Goal: Task Accomplishment & Management: Manage account settings

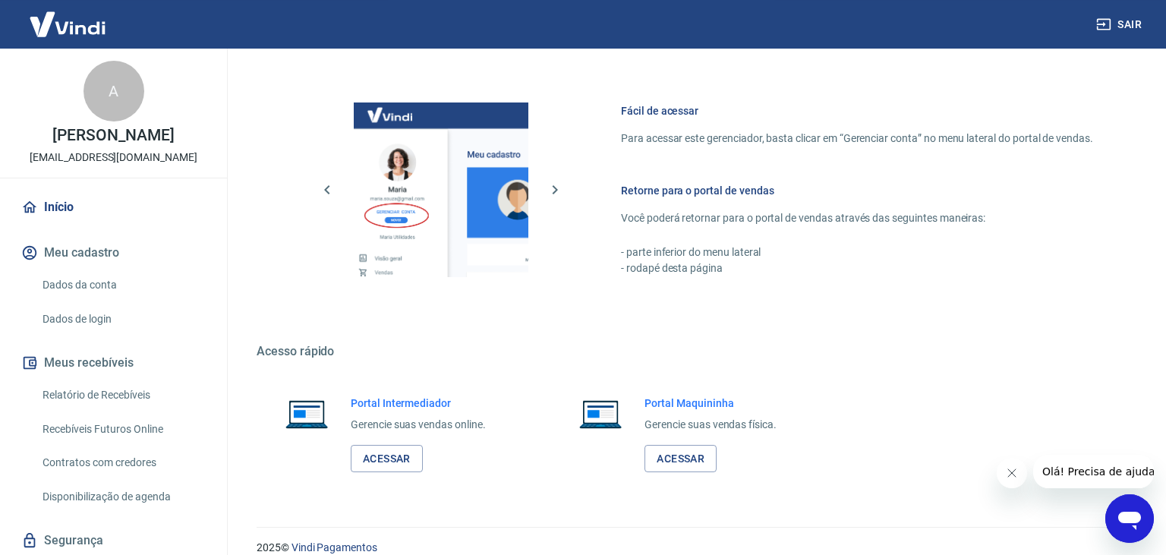
scroll to position [785, 0]
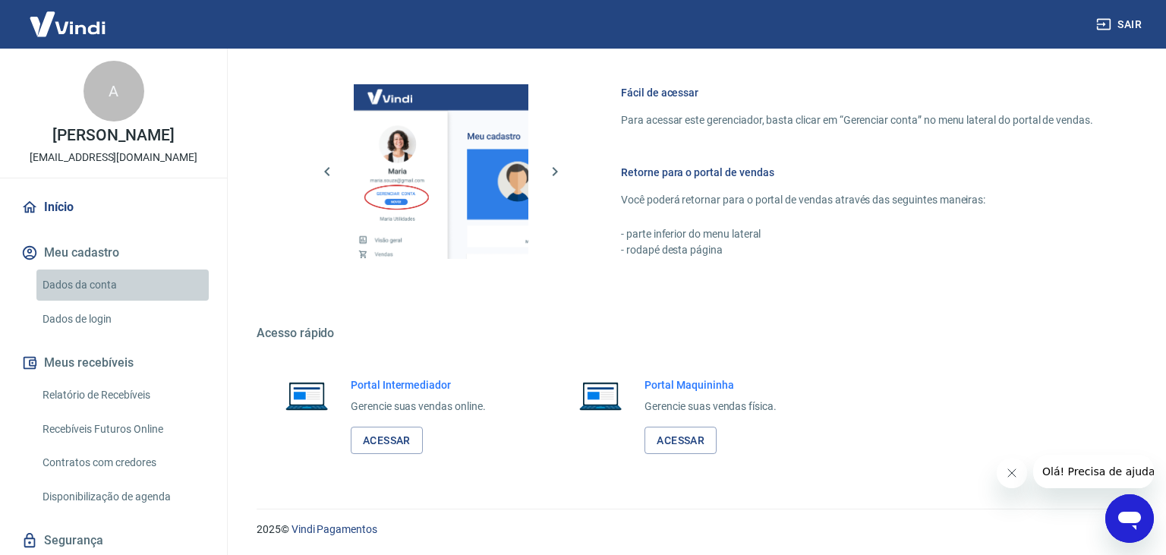
click at [76, 301] on link "Dados da conta" at bounding box center [122, 284] width 172 height 31
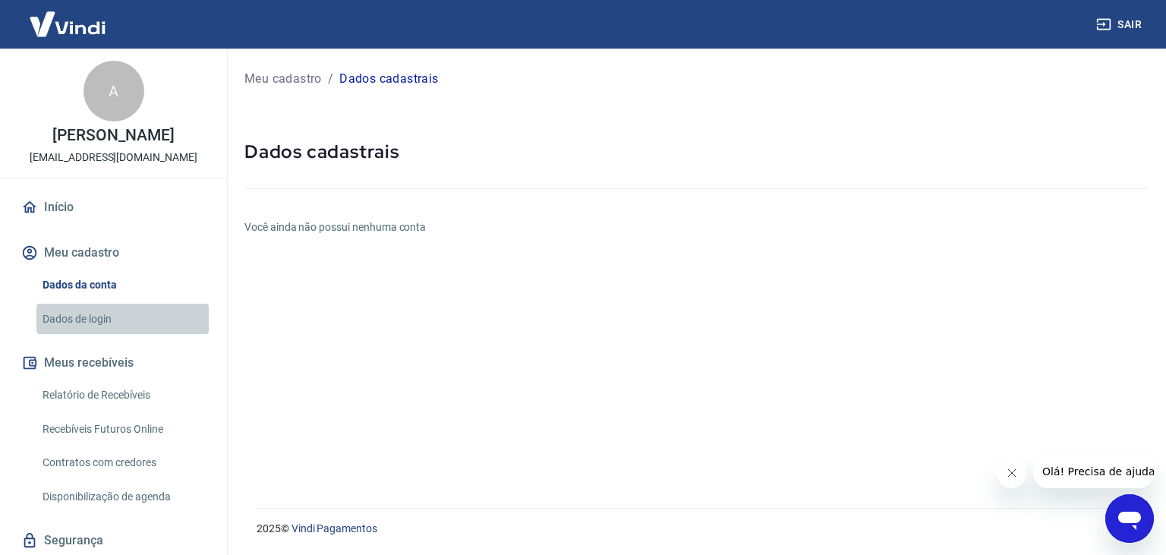
click at [68, 333] on link "Dados de login" at bounding box center [122, 319] width 172 height 31
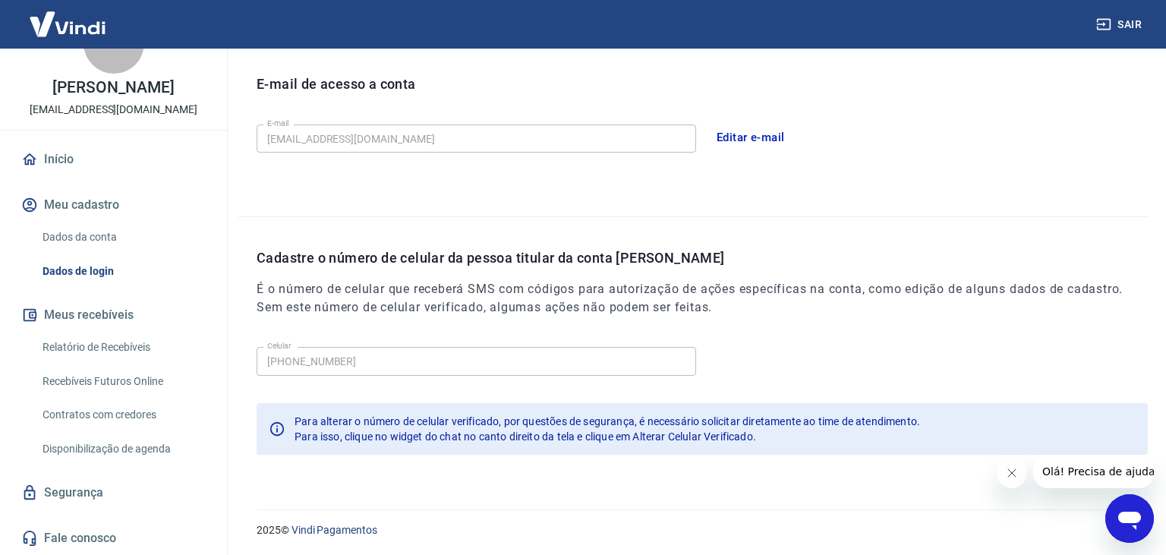
scroll to position [64, 0]
click at [121, 446] on link "Disponibilização de agenda" at bounding box center [122, 448] width 172 height 31
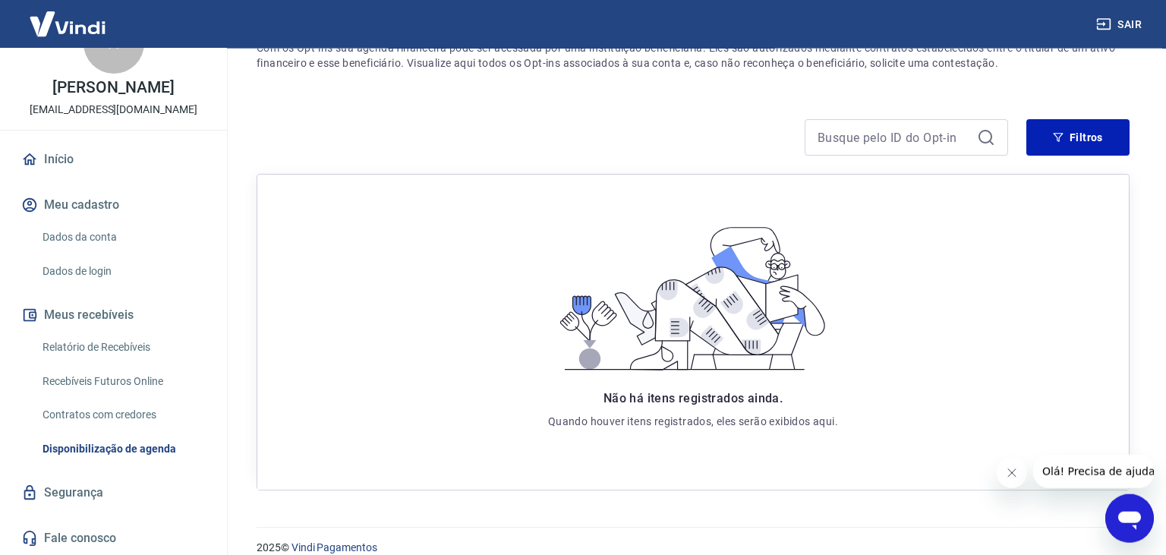
scroll to position [176, 0]
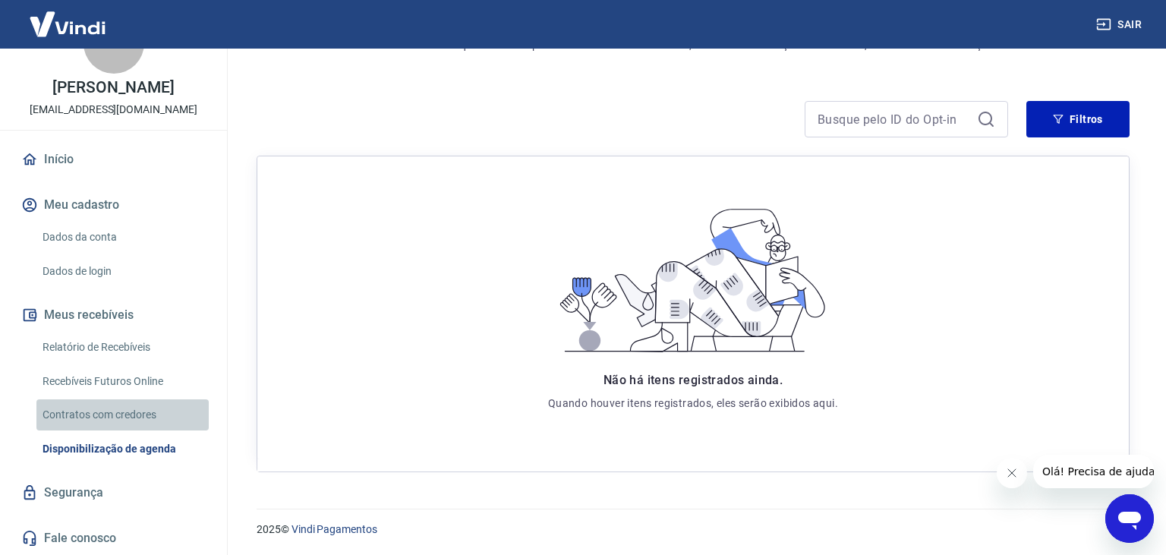
click at [90, 411] on link "Contratos com credores" at bounding box center [122, 414] width 172 height 31
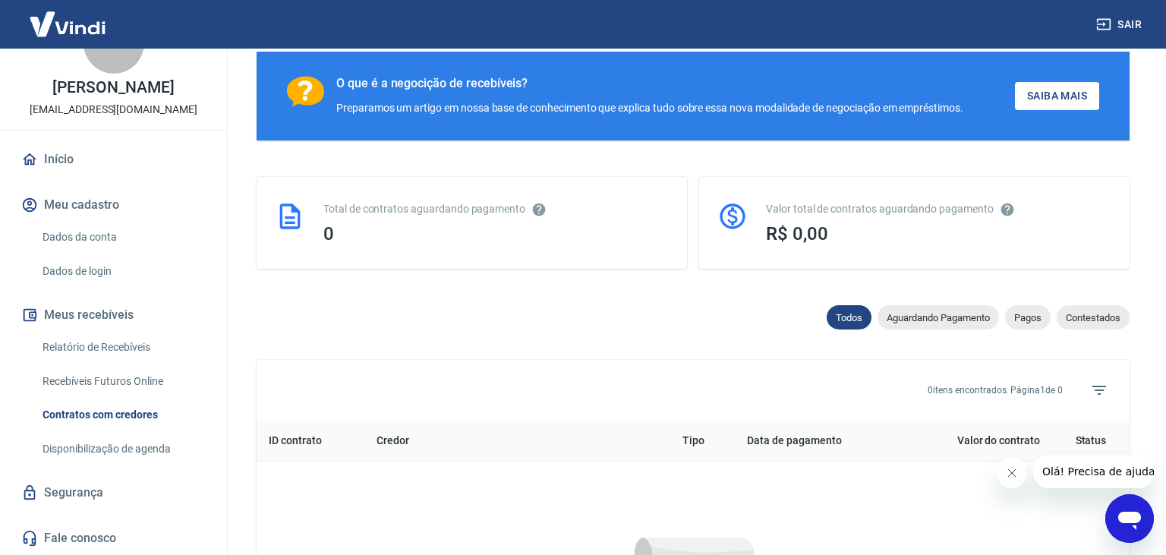
scroll to position [684, 0]
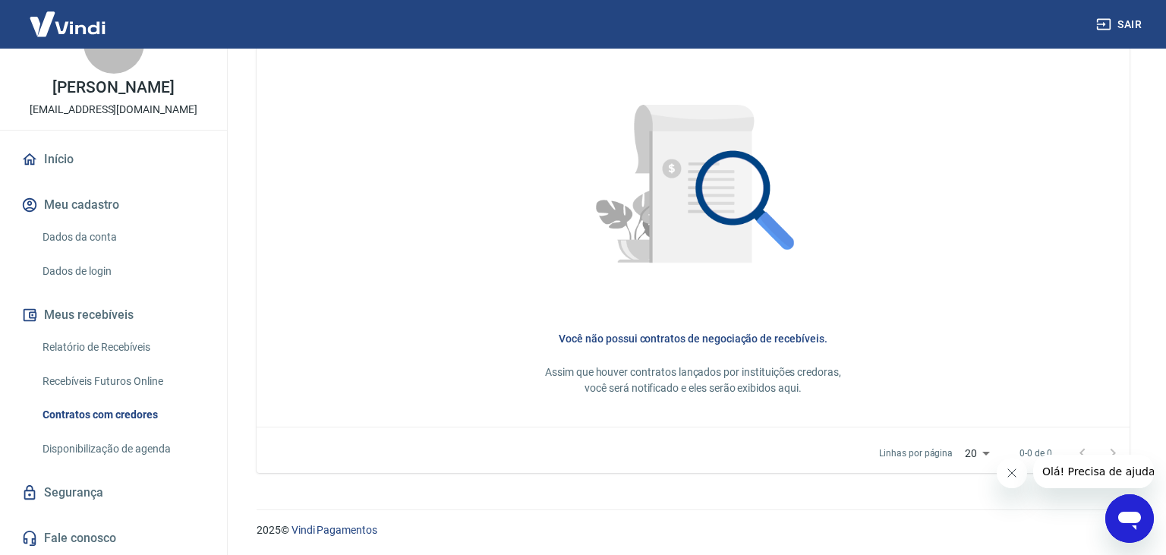
click at [105, 381] on link "Recebíveis Futuros Online" at bounding box center [122, 381] width 172 height 31
click at [138, 376] on link "Recebíveis Futuros Online" at bounding box center [122, 381] width 172 height 31
click at [129, 266] on link "Dados de login" at bounding box center [122, 271] width 172 height 31
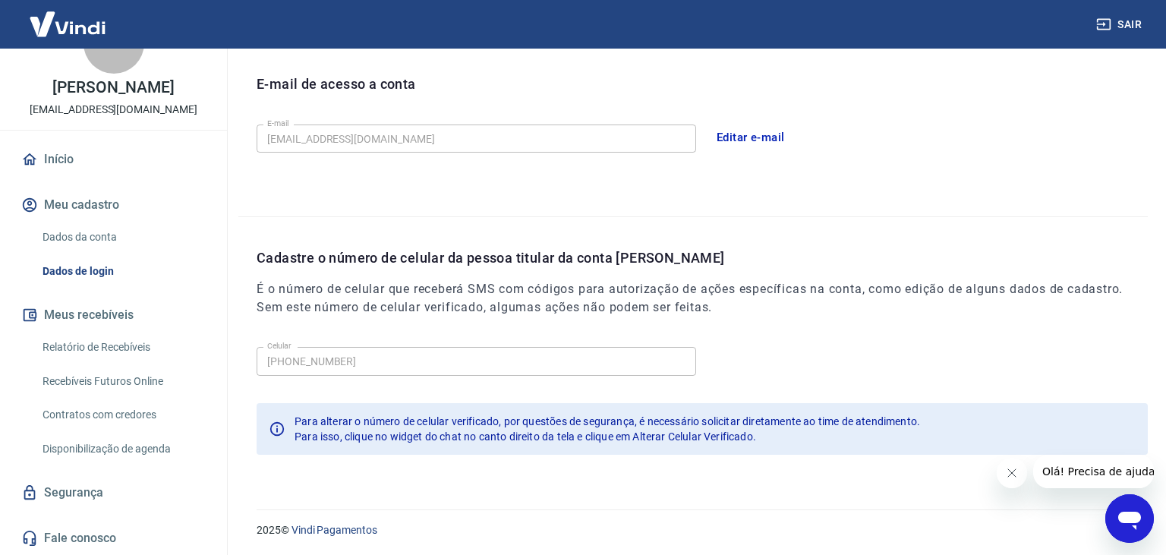
scroll to position [416, 0]
click at [95, 231] on link "Dados da conta" at bounding box center [122, 237] width 172 height 31
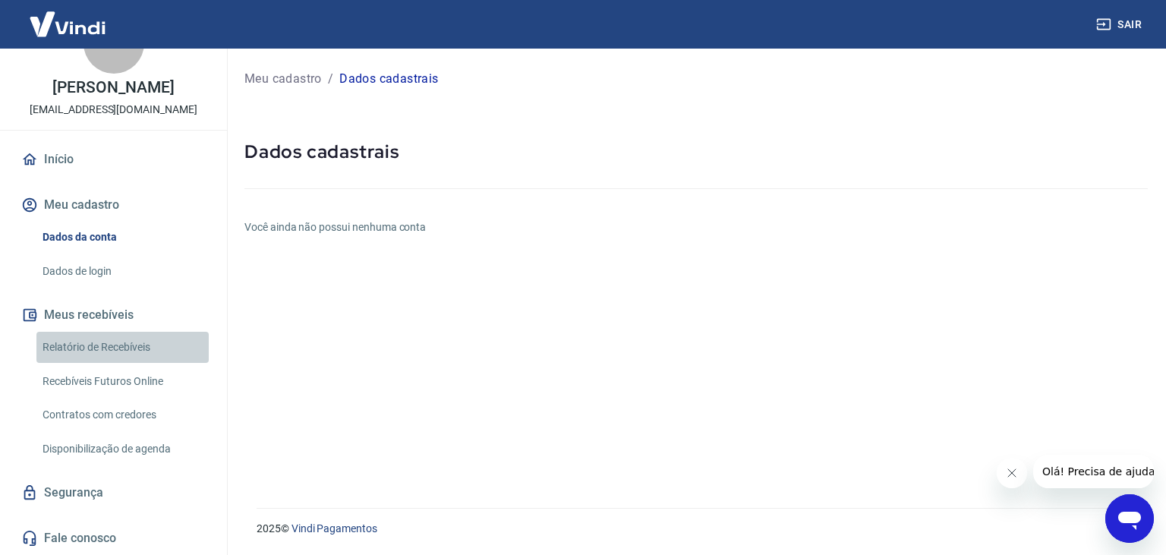
click at [104, 344] on link "Relatório de Recebíveis" at bounding box center [122, 347] width 172 height 31
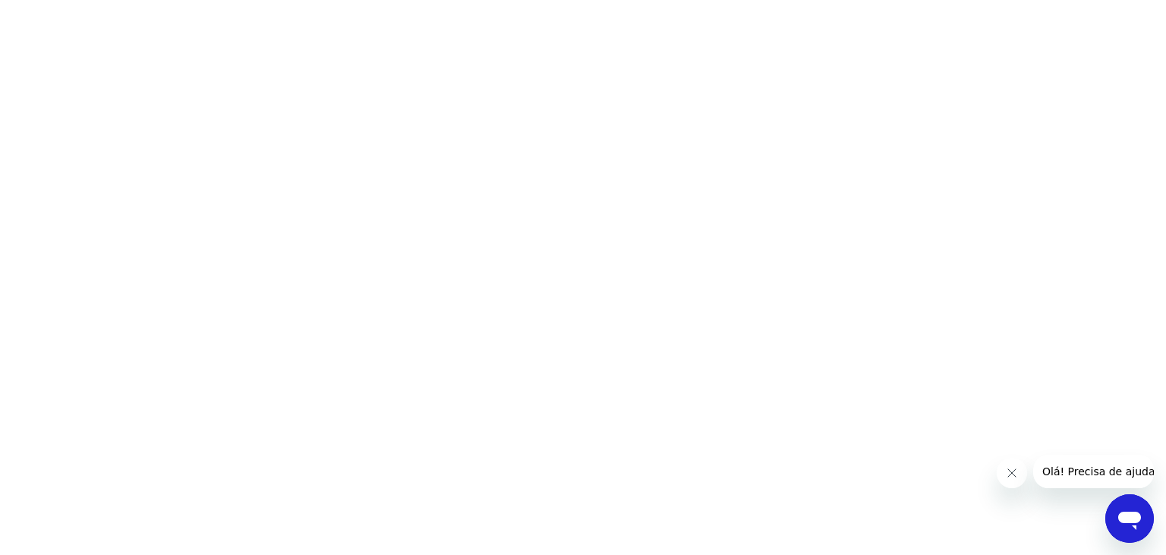
click at [681, 0] on html at bounding box center [583, 0] width 1166 height 0
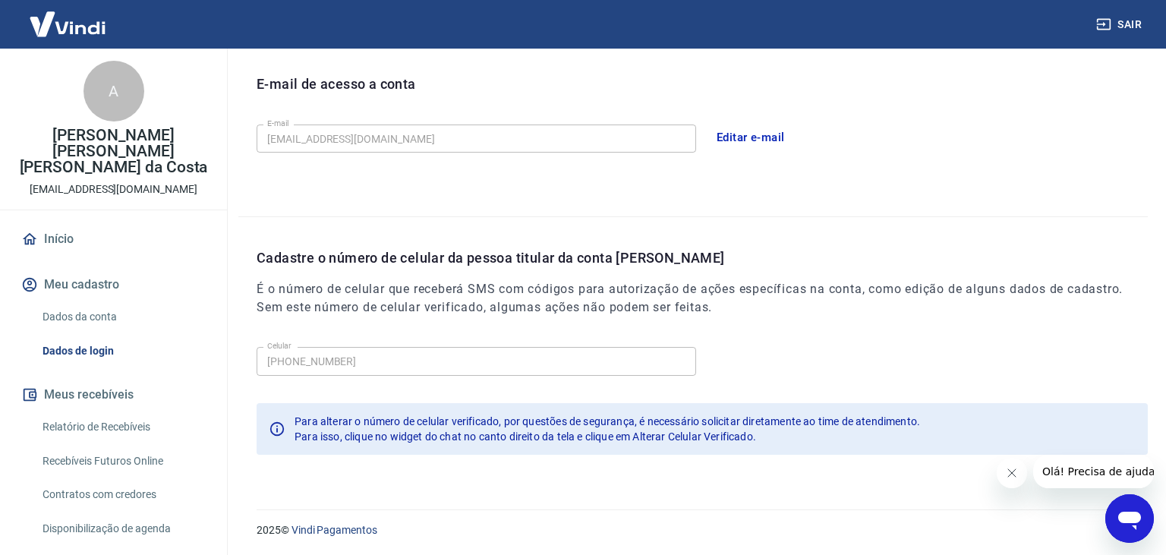
scroll to position [64, 0]
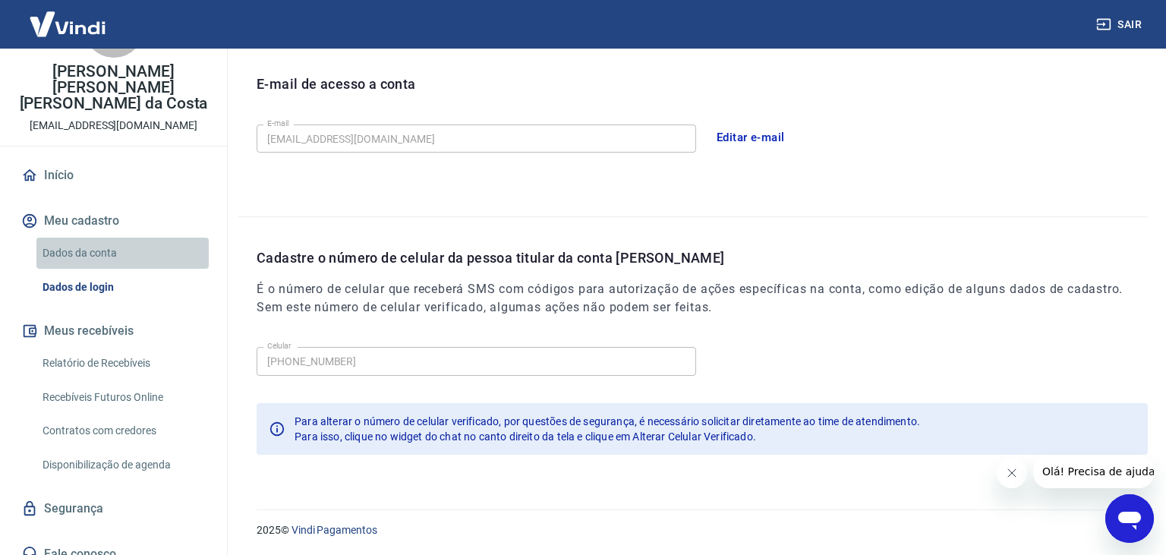
click at [74, 238] on link "Dados da conta" at bounding box center [122, 253] width 172 height 31
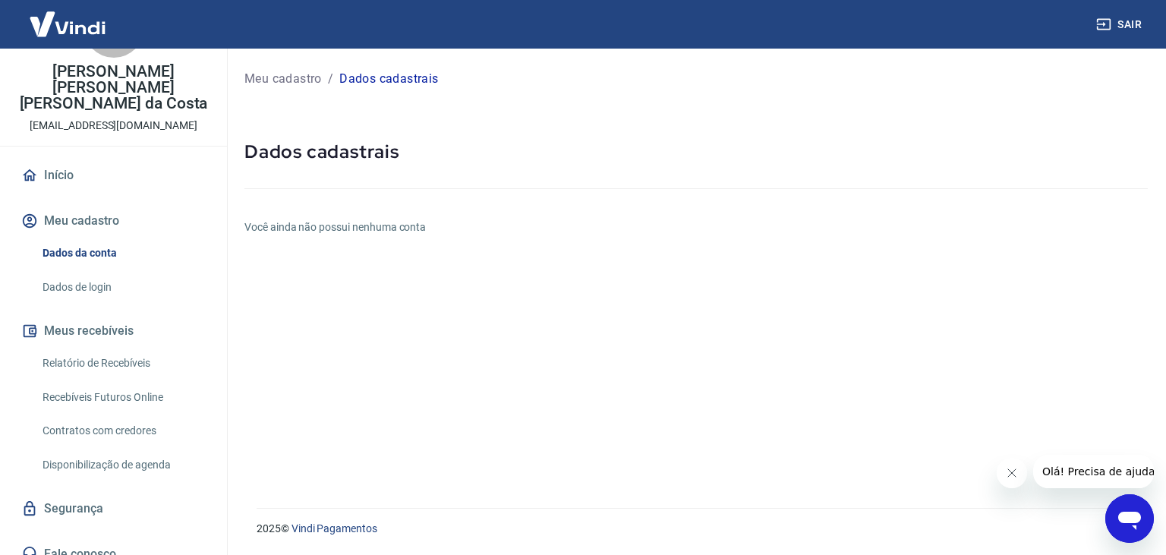
click at [70, 492] on link "Segurança" at bounding box center [113, 508] width 190 height 33
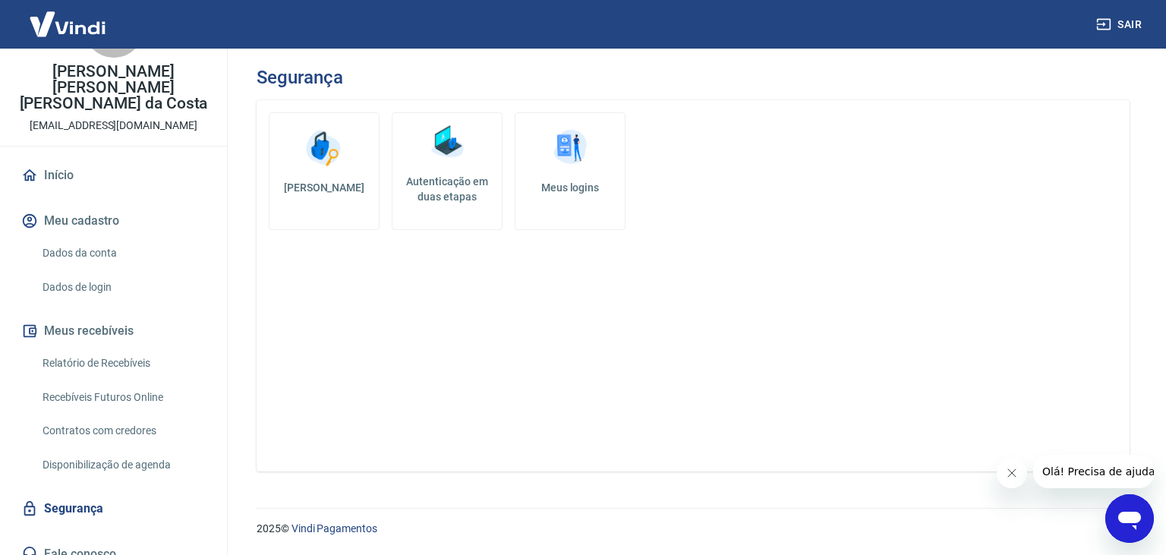
click at [587, 200] on link "Meus logins" at bounding box center [570, 171] width 111 height 118
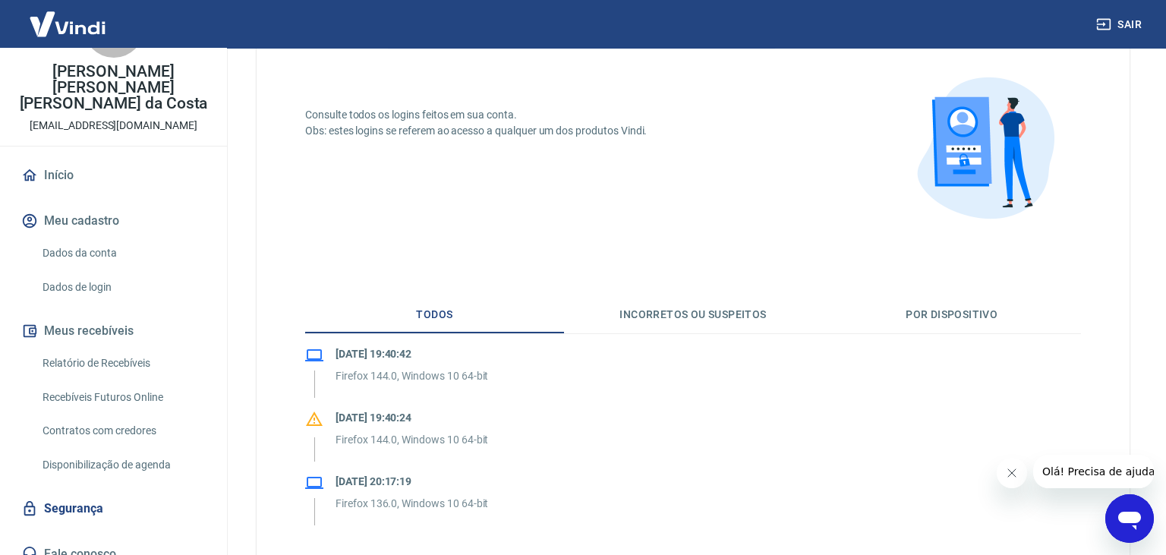
scroll to position [204, 0]
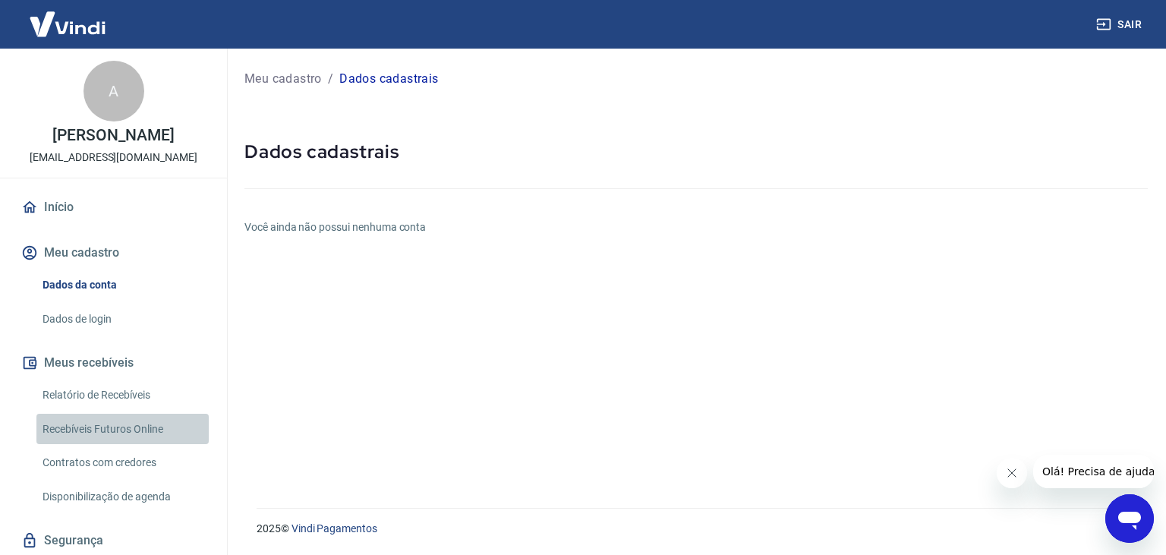
click at [130, 445] on link "Recebíveis Futuros Online" at bounding box center [122, 429] width 172 height 31
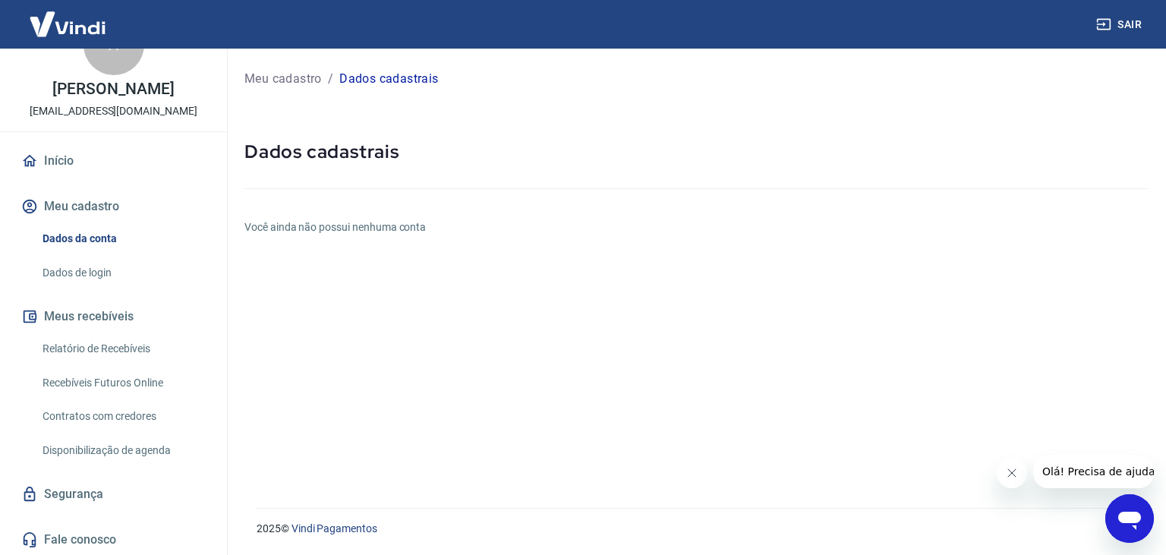
scroll to position [64, 0]
click at [83, 483] on link "Segurança" at bounding box center [113, 492] width 190 height 33
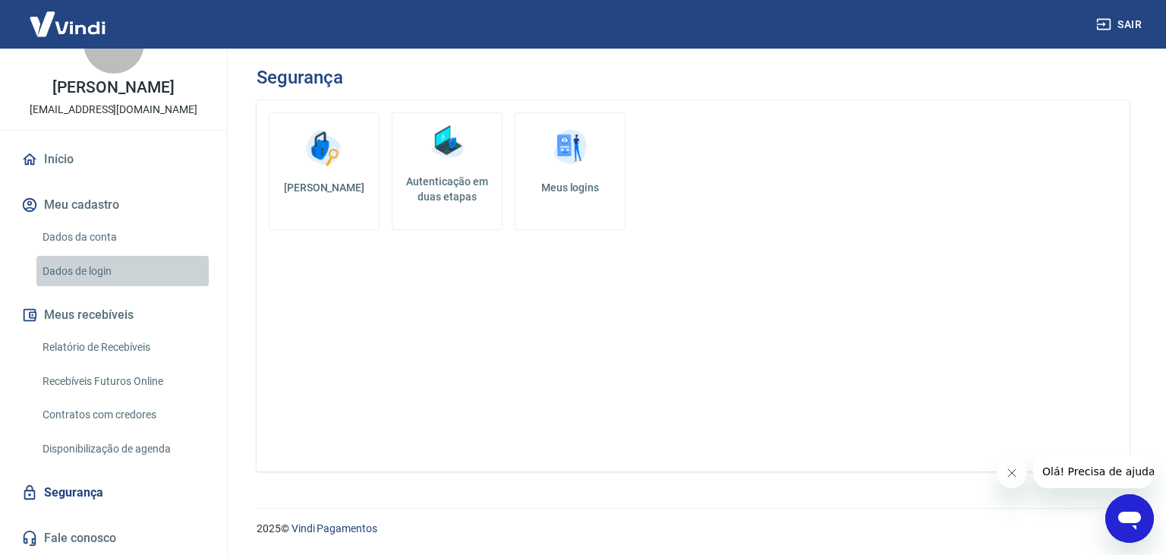
click at [74, 275] on link "Dados de login" at bounding box center [122, 271] width 172 height 31
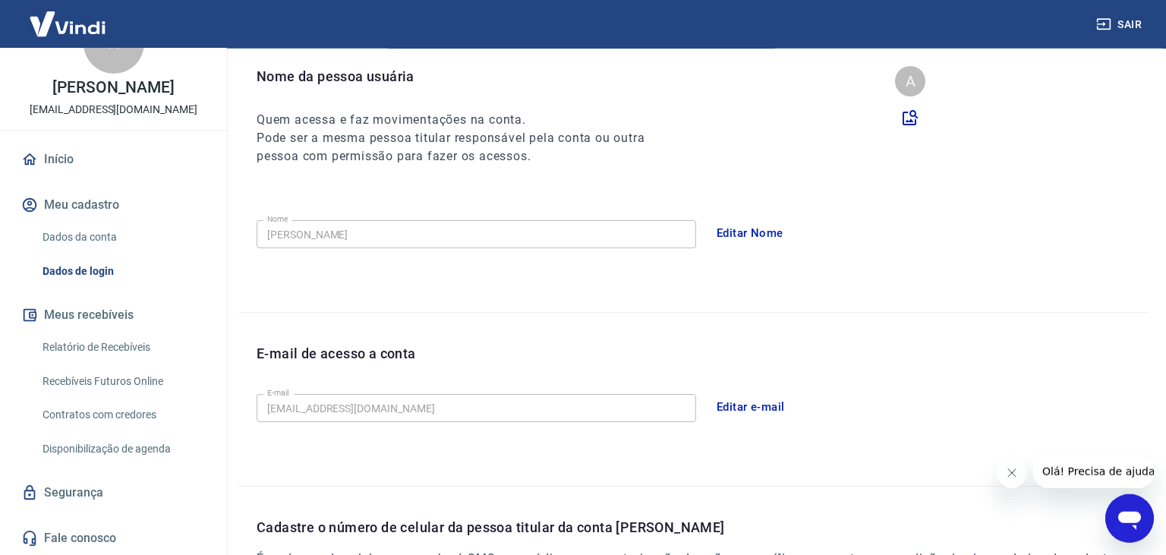
scroll to position [15, 0]
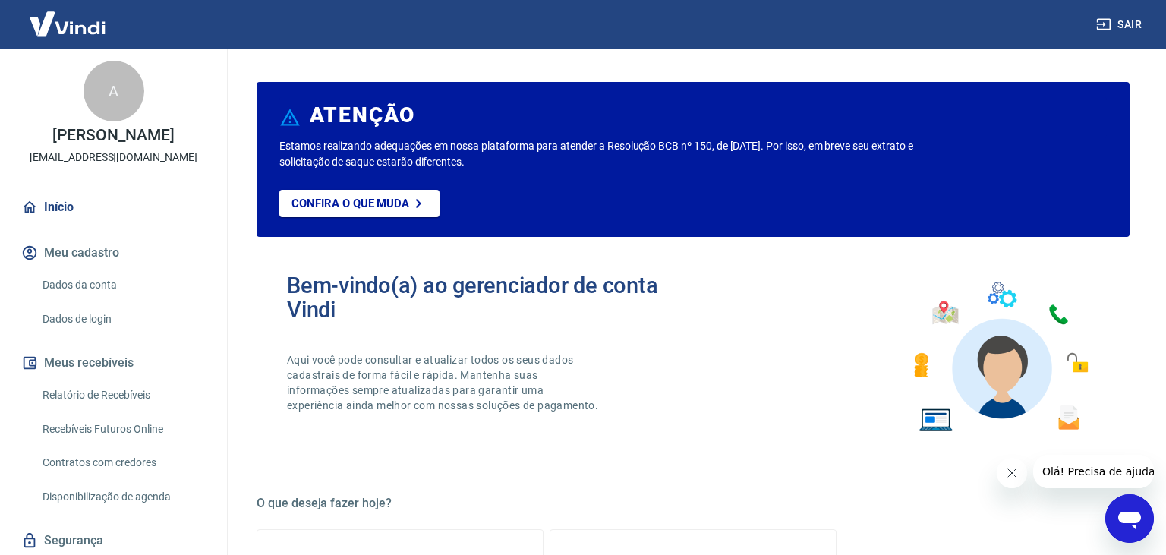
scroll to position [64, 0]
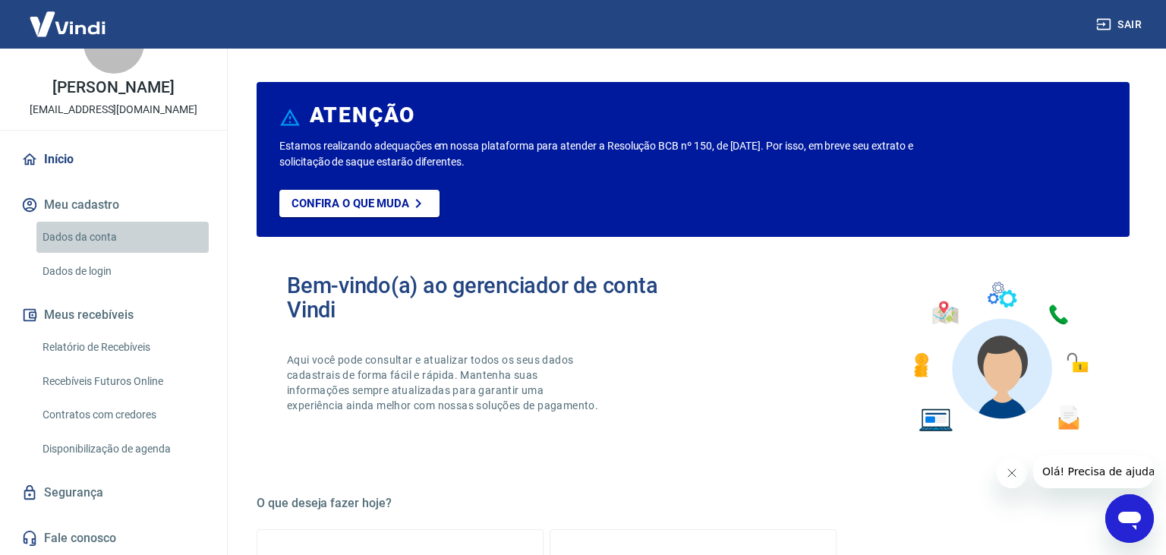
click at [78, 236] on link "Dados da conta" at bounding box center [122, 237] width 172 height 31
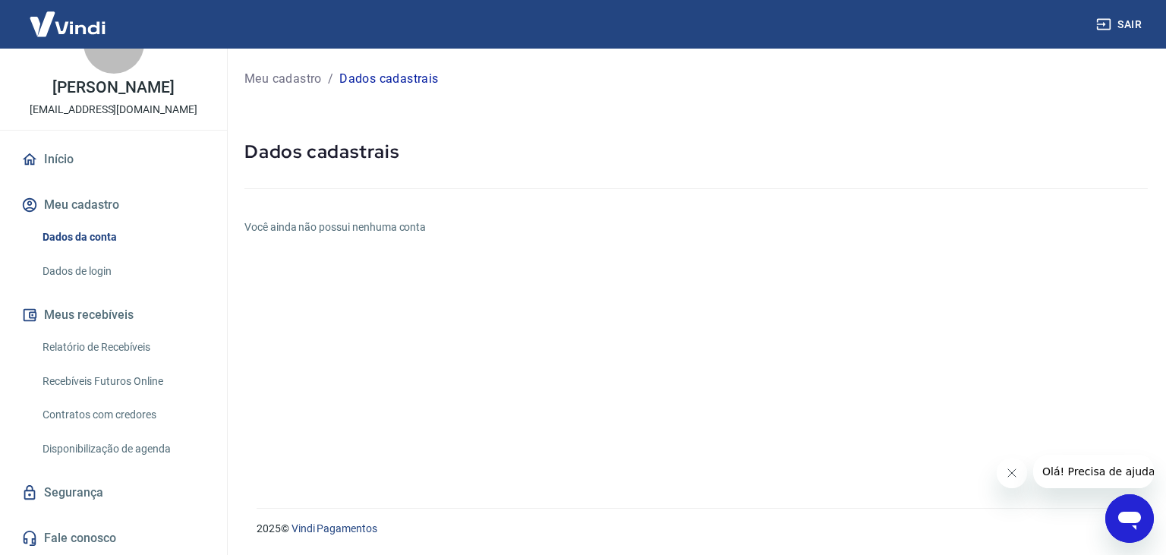
click at [74, 272] on link "Dados de login" at bounding box center [122, 271] width 172 height 31
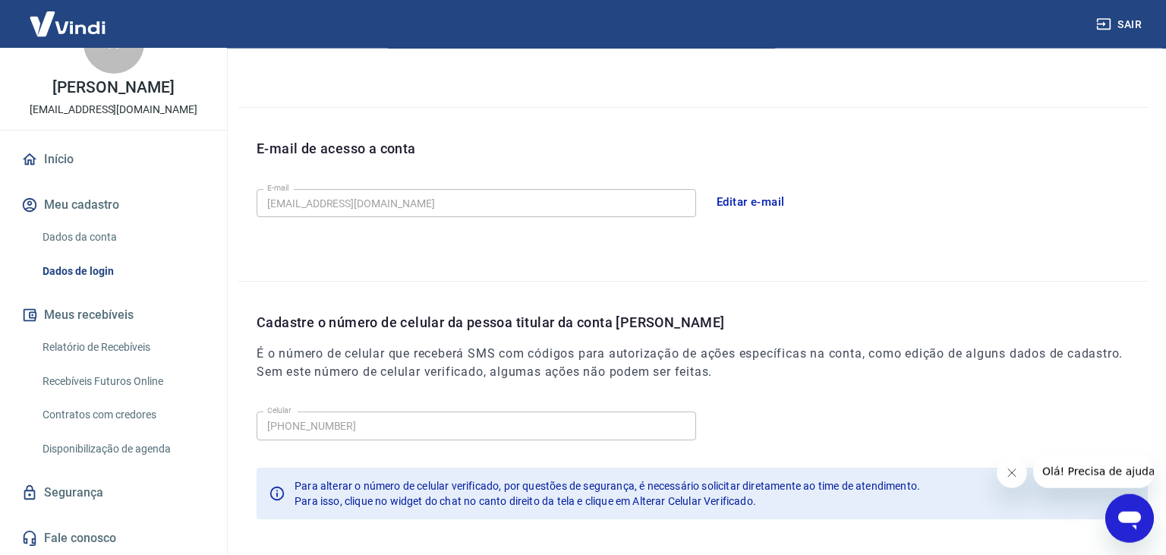
scroll to position [416, 0]
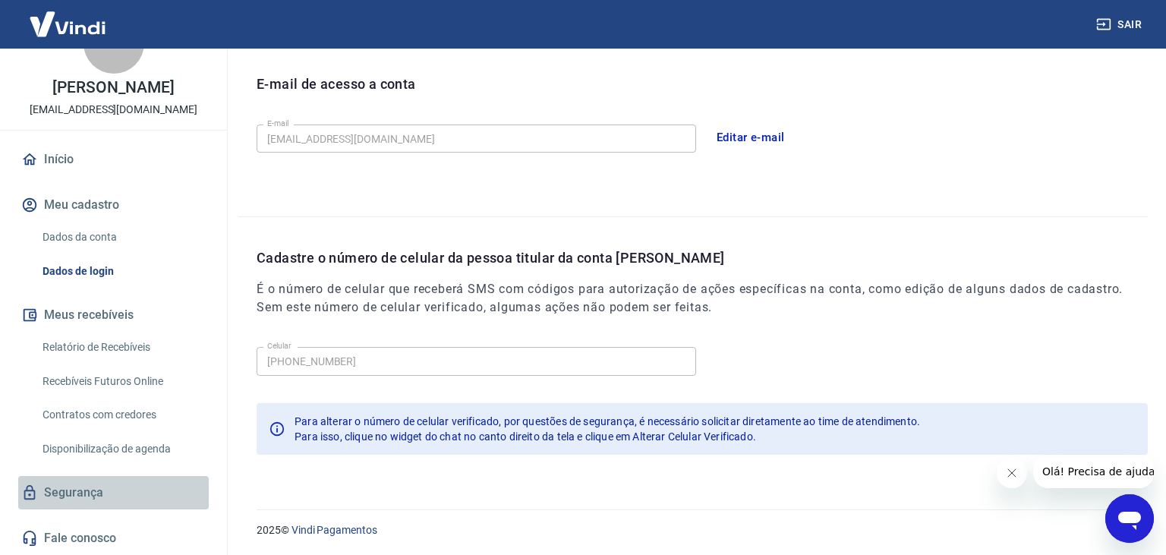
click at [80, 502] on link "Segurança" at bounding box center [113, 492] width 190 height 33
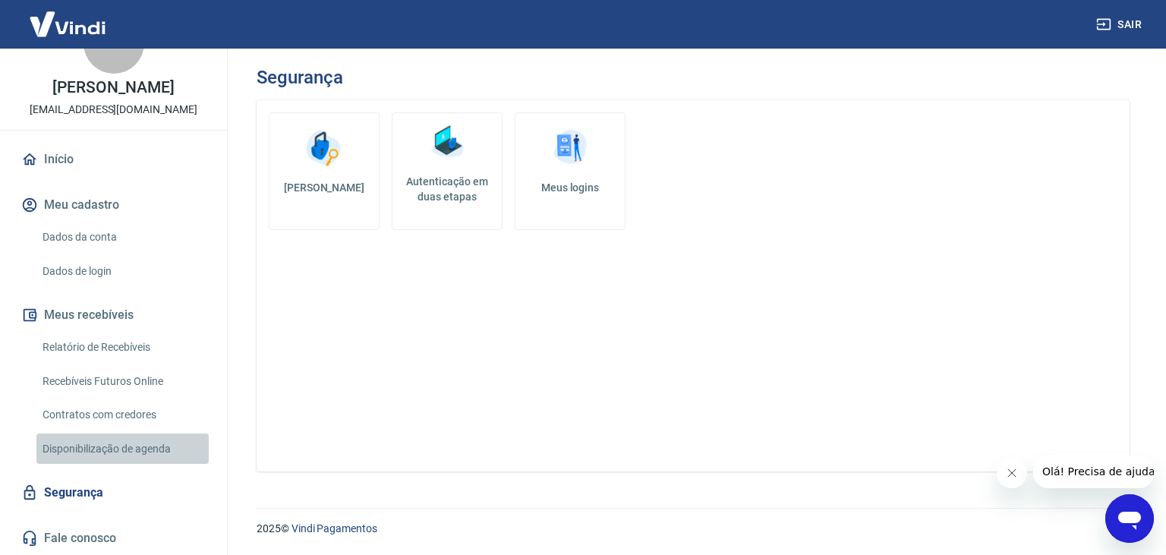
click at [128, 445] on link "Disponibilização de agenda" at bounding box center [122, 448] width 172 height 31
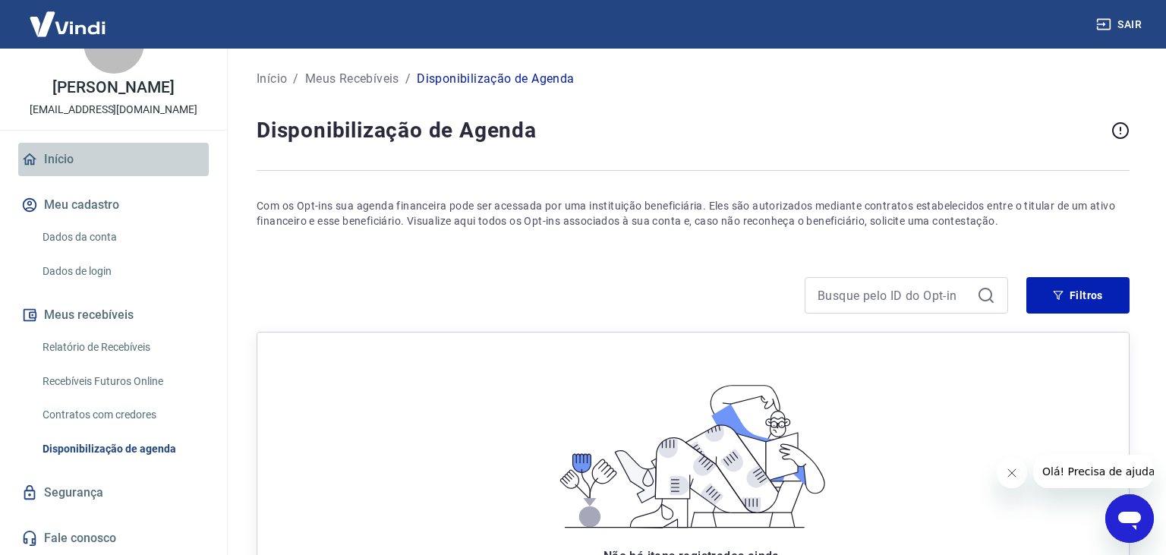
click at [58, 158] on link "Início" at bounding box center [113, 159] width 190 height 33
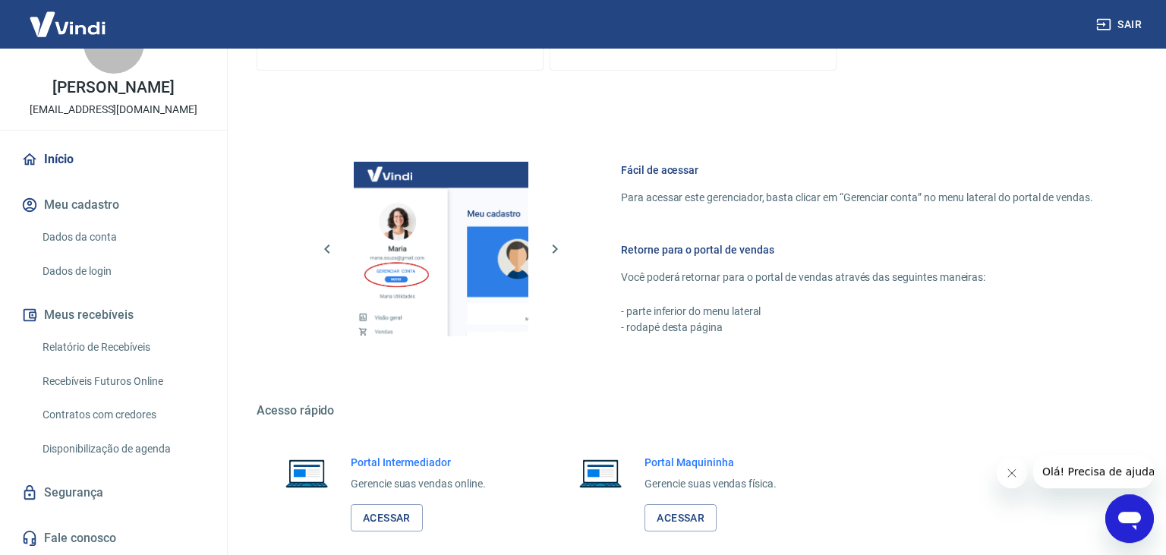
scroll to position [785, 0]
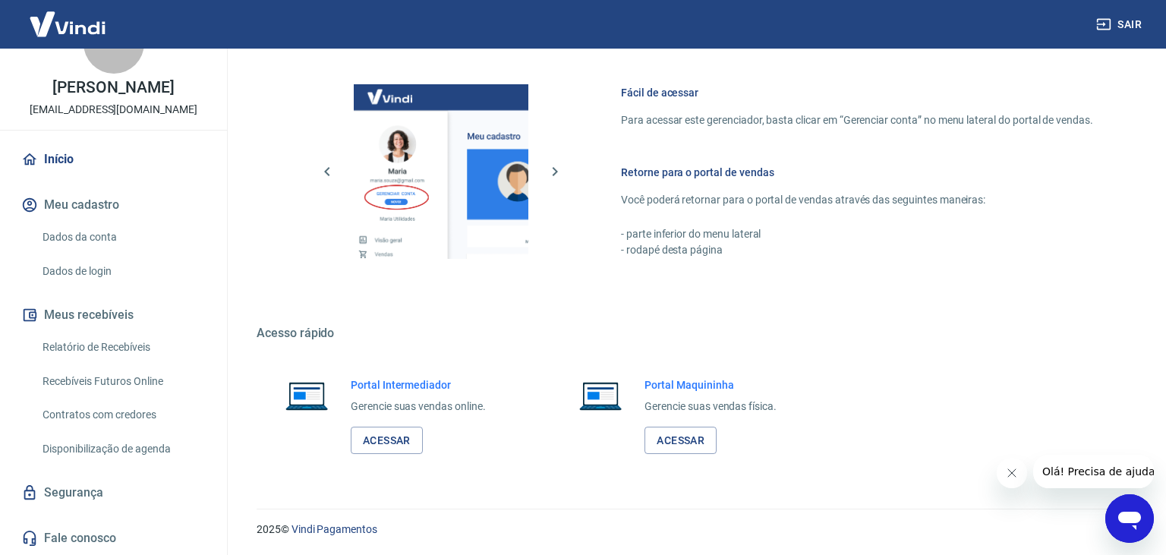
click at [133, 417] on link "Contratos com credores" at bounding box center [122, 414] width 172 height 31
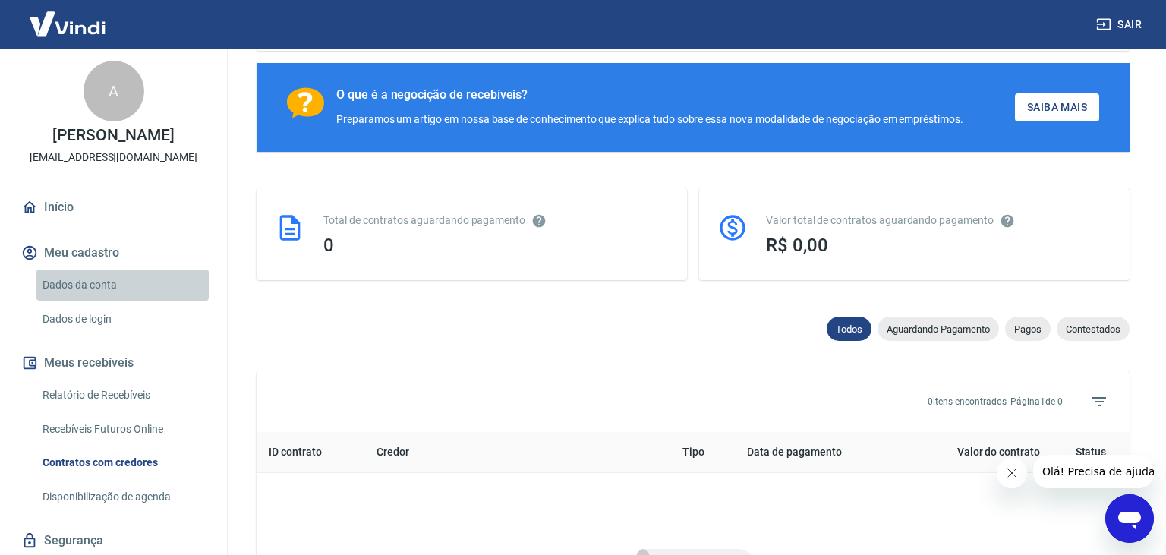
click at [93, 301] on link "Dados da conta" at bounding box center [122, 284] width 172 height 31
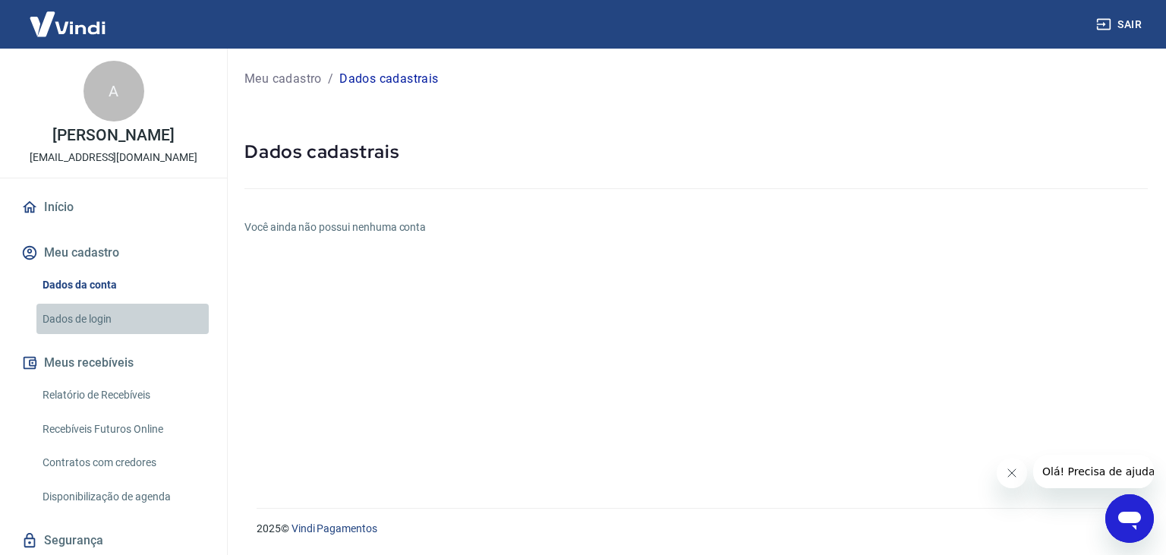
click at [74, 335] on link "Dados de login" at bounding box center [122, 319] width 172 height 31
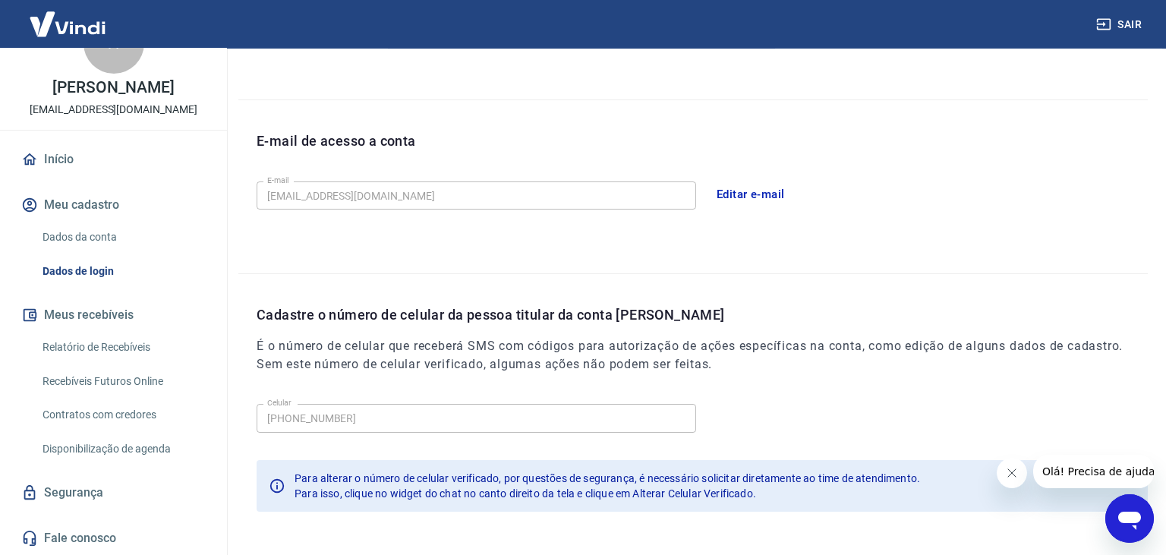
scroll to position [416, 0]
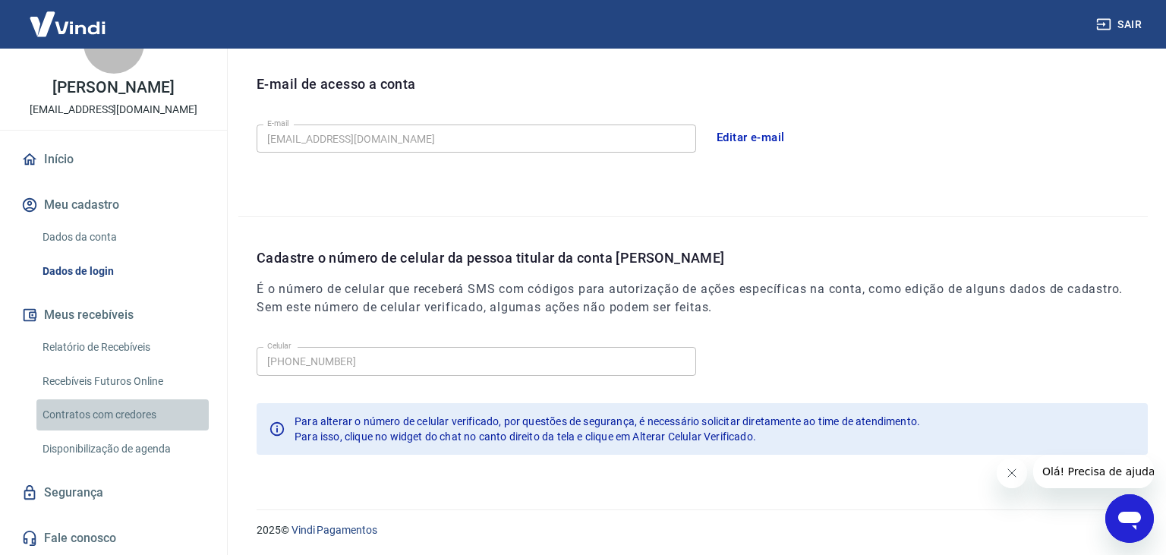
click at [96, 419] on link "Contratos com credores" at bounding box center [122, 414] width 172 height 31
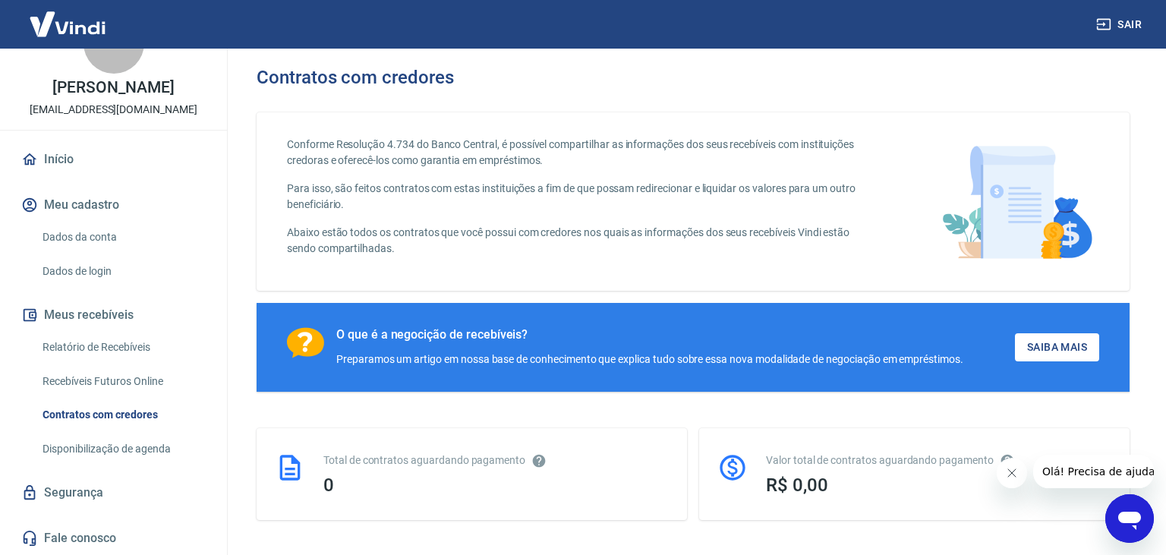
click at [125, 439] on link "Disponibilização de agenda" at bounding box center [122, 448] width 172 height 31
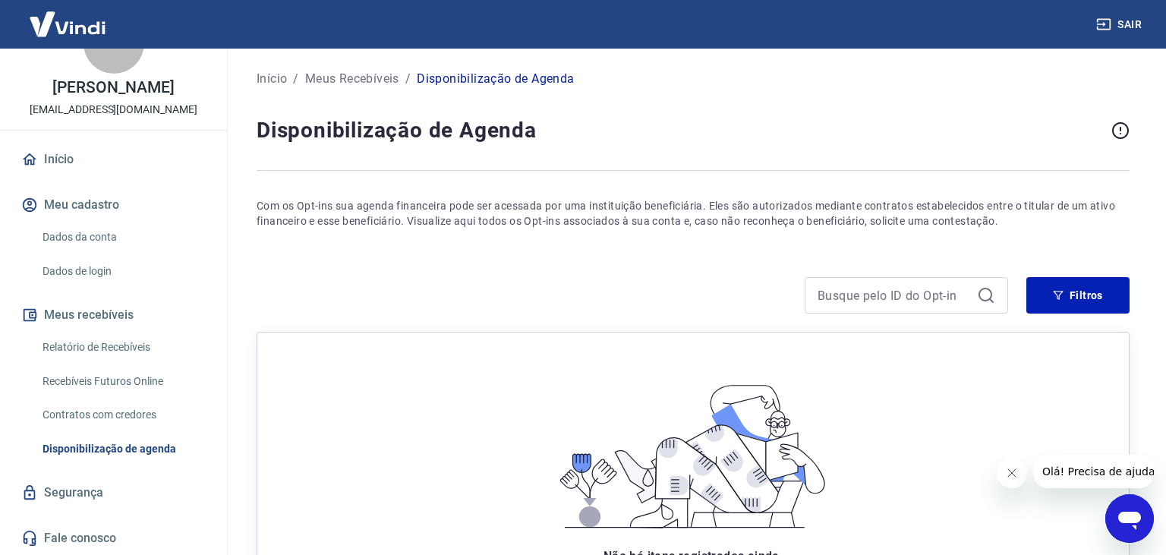
click at [137, 380] on link "Recebíveis Futuros Online" at bounding box center [122, 381] width 172 height 31
